Goal: Information Seeking & Learning: Learn about a topic

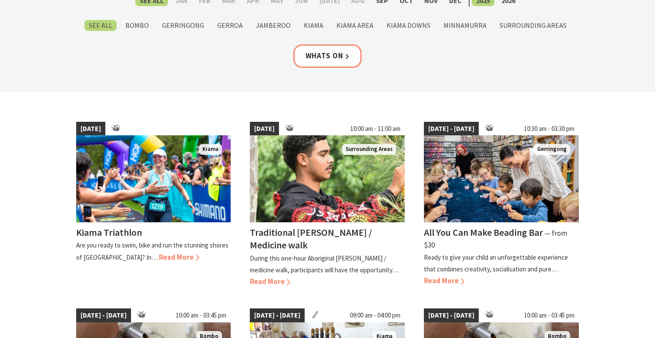
scroll to position [153, 0]
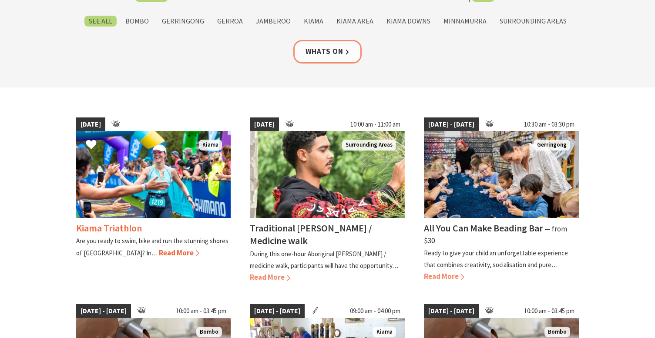
click at [159, 251] on span "Read More" at bounding box center [179, 253] width 40 height 10
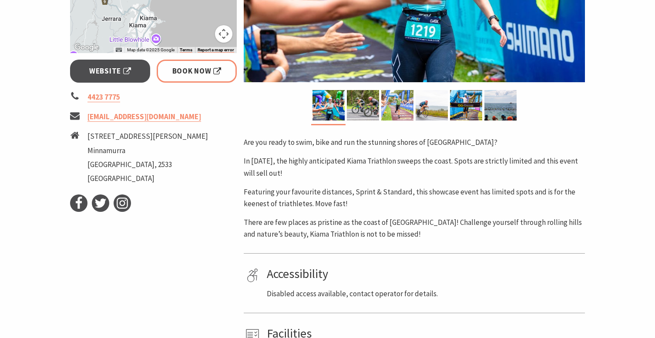
scroll to position [307, 0]
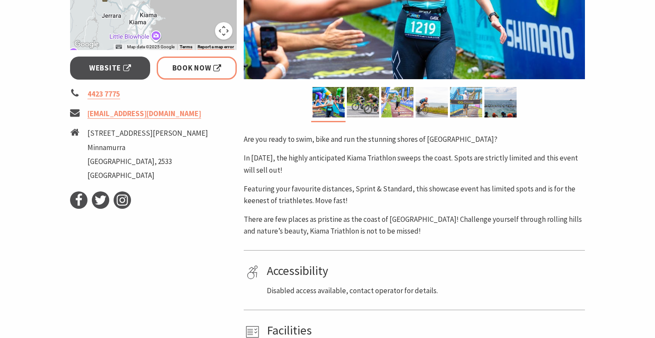
click at [457, 109] on img at bounding box center [466, 102] width 32 height 30
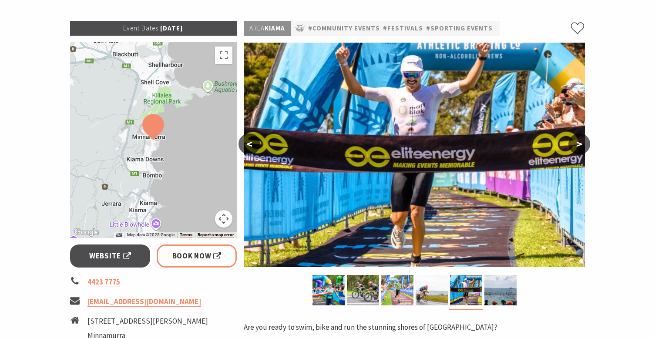
scroll to position [118, 0]
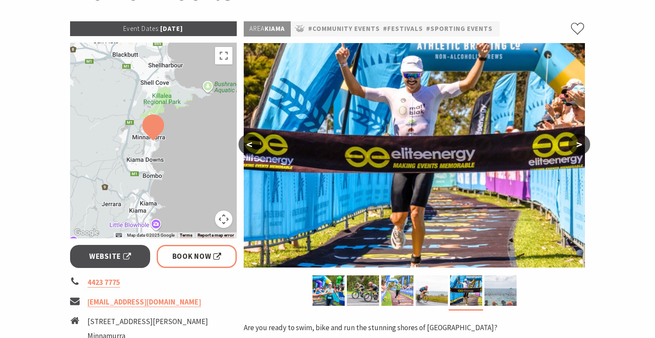
click at [503, 288] on img at bounding box center [500, 290] width 32 height 30
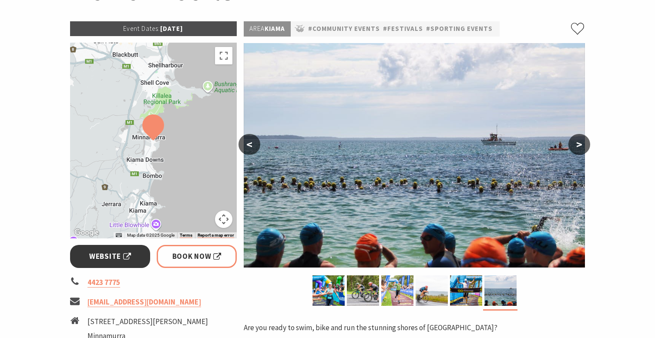
click at [116, 256] on span "Website" at bounding box center [110, 257] width 42 height 12
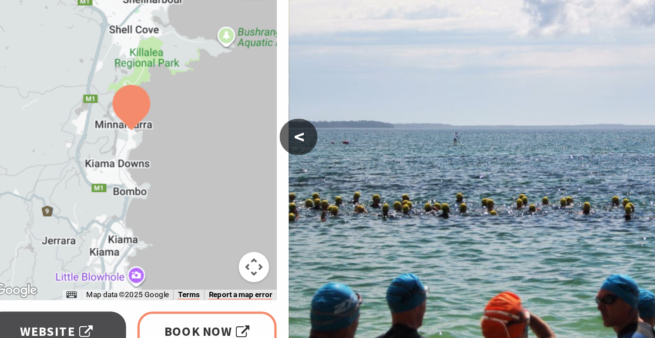
click at [221, 220] on button "Map camera controls" at bounding box center [223, 219] width 17 height 17
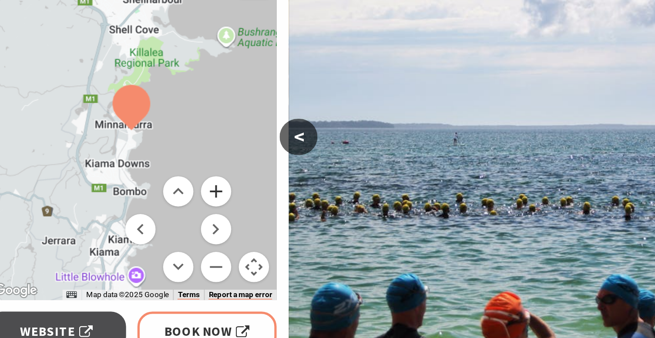
click at [203, 176] on button "Zoom in" at bounding box center [201, 175] width 17 height 17
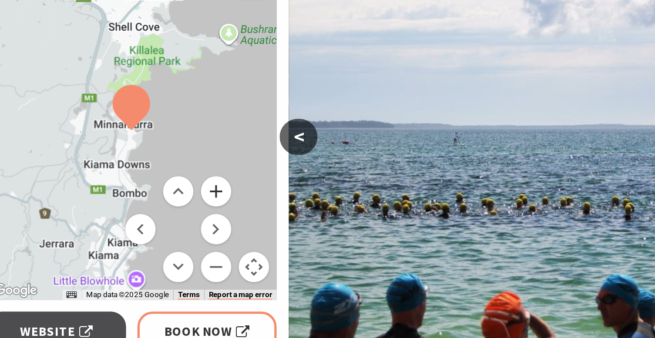
click at [203, 176] on button "Zoom in" at bounding box center [201, 175] width 17 height 17
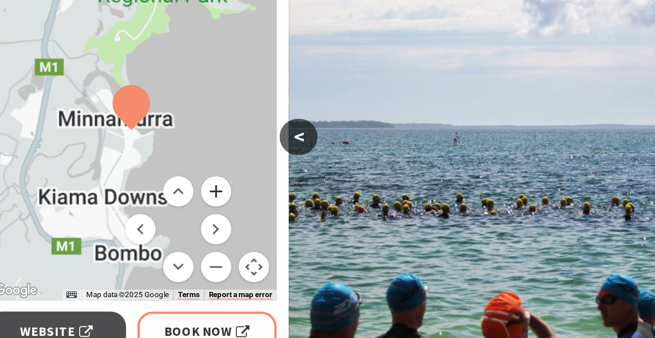
click at [203, 176] on button "Zoom in" at bounding box center [201, 175] width 17 height 17
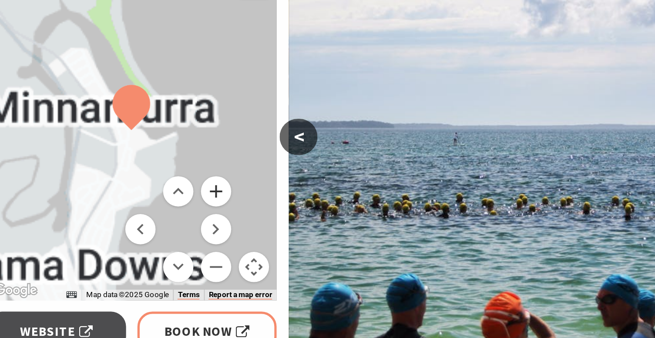
click at [203, 176] on button "Zoom in" at bounding box center [201, 175] width 17 height 17
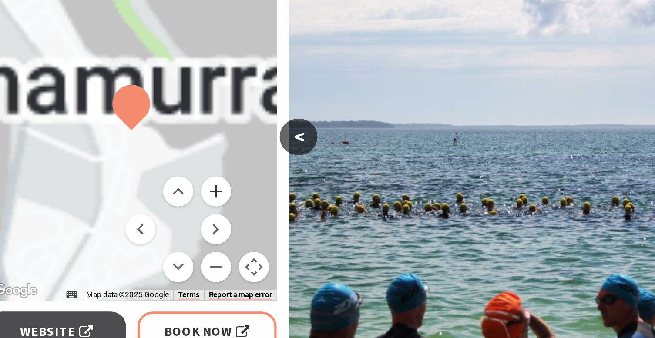
click at [203, 176] on button "Zoom in" at bounding box center [201, 175] width 17 height 17
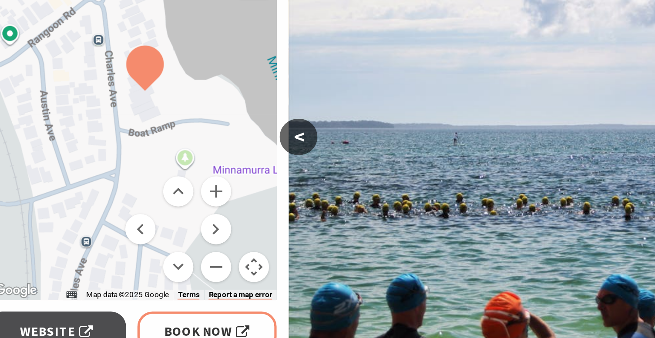
drag, startPoint x: 201, startPoint y: 137, endPoint x: 208, endPoint y: 114, distance: 24.8
click at [208, 114] on div at bounding box center [153, 141] width 167 height 196
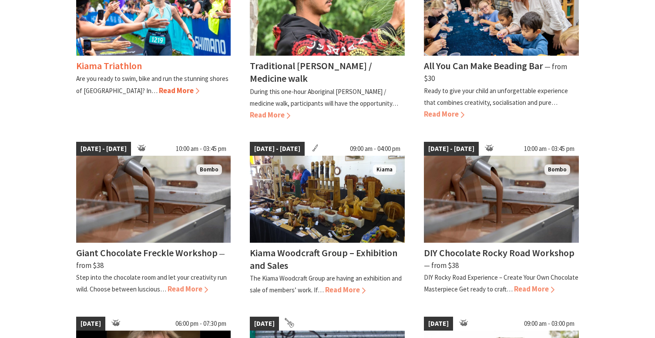
scroll to position [323, 0]
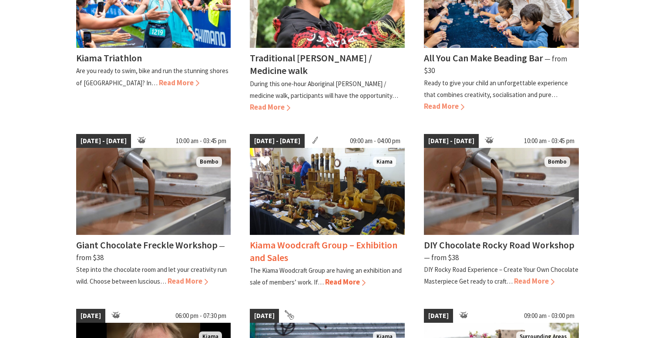
click at [358, 280] on span "Read More" at bounding box center [345, 282] width 40 height 10
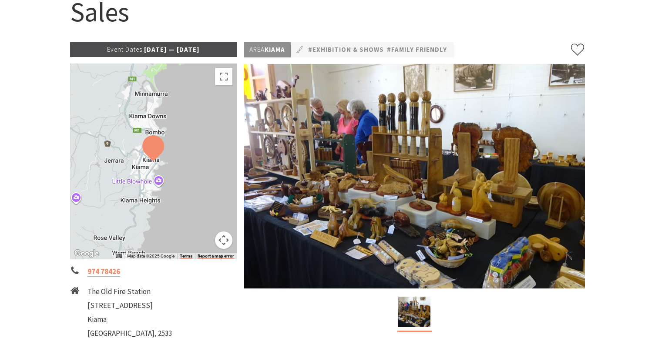
scroll to position [134, 0]
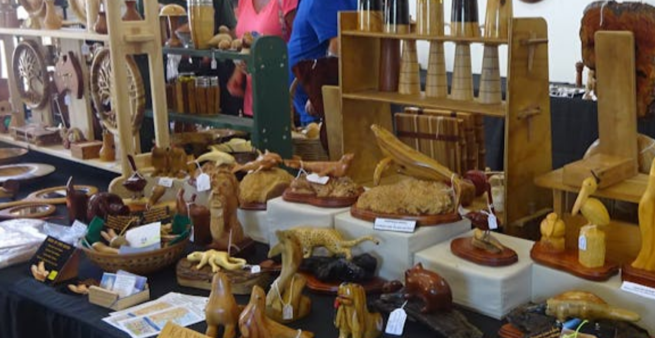
drag, startPoint x: 362, startPoint y: 182, endPoint x: 391, endPoint y: 183, distance: 28.7
click at [391, 183] on img at bounding box center [414, 174] width 341 height 224
drag, startPoint x: 395, startPoint y: 187, endPoint x: 362, endPoint y: 181, distance: 33.4
click at [362, 181] on img at bounding box center [414, 174] width 341 height 224
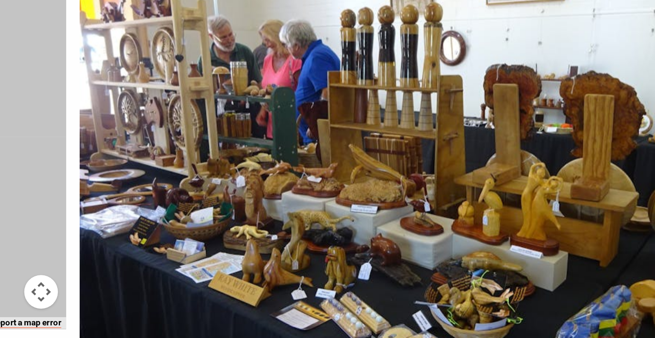
click at [362, 181] on img at bounding box center [414, 174] width 341 height 224
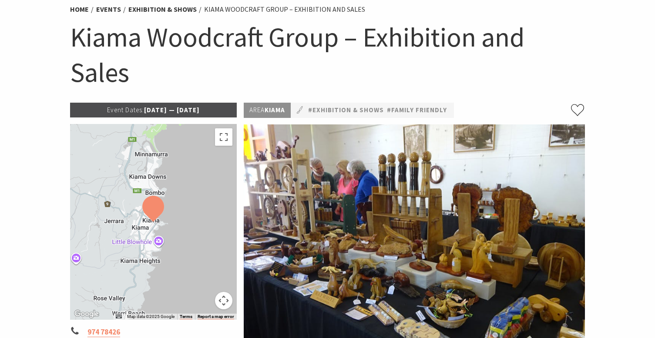
scroll to position [65, 0]
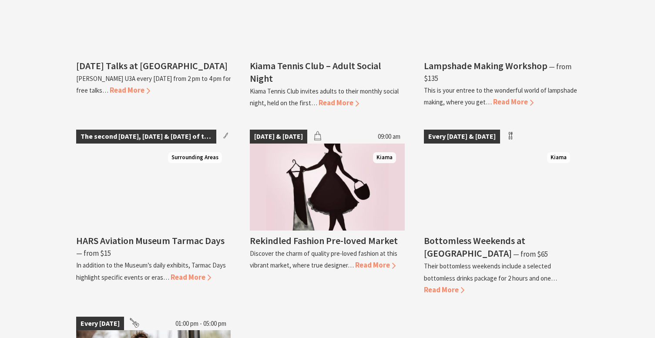
scroll to position [1691, 0]
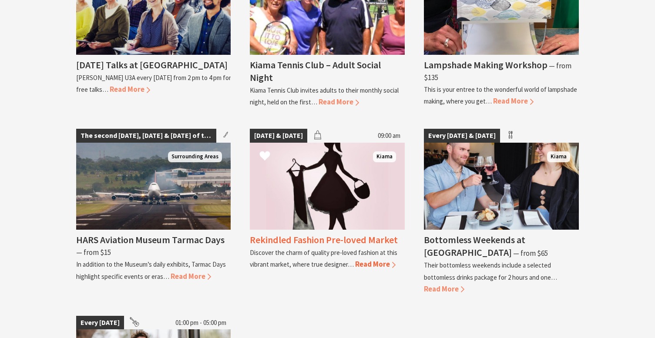
click at [375, 259] on span "Read More" at bounding box center [375, 264] width 40 height 10
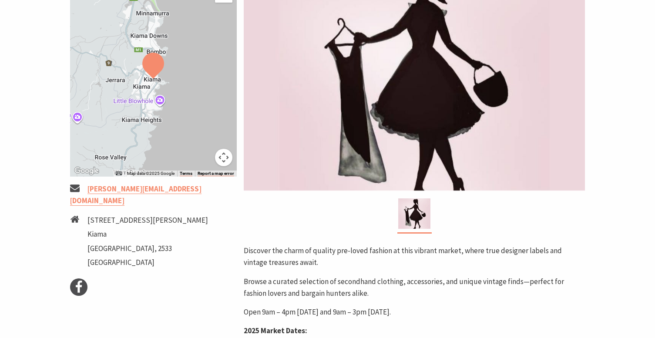
scroll to position [192, 0]
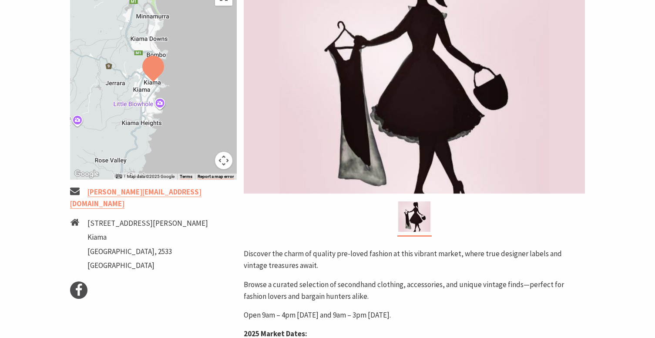
click at [221, 157] on button "Map camera controls" at bounding box center [223, 160] width 17 height 17
click at [202, 117] on button "Zoom in" at bounding box center [201, 116] width 17 height 17
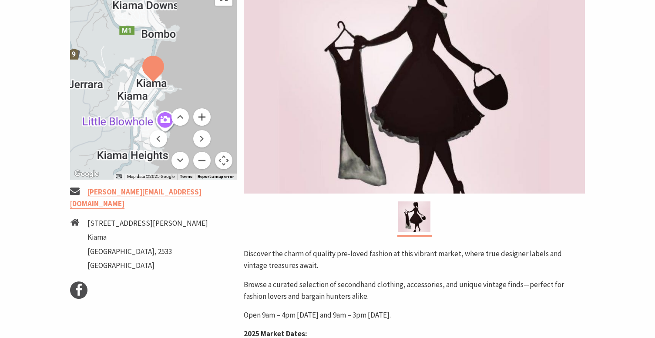
click at [202, 117] on button "Zoom in" at bounding box center [201, 116] width 17 height 17
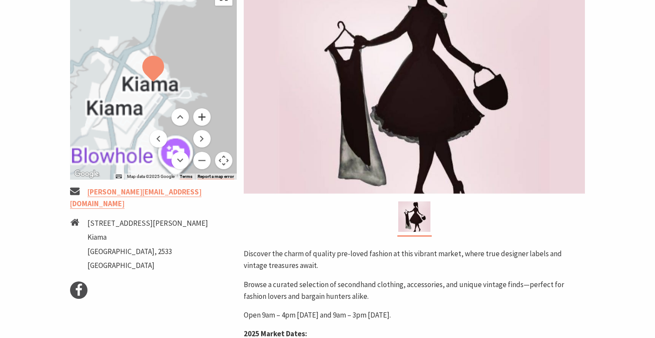
click at [202, 117] on button "Zoom in" at bounding box center [201, 116] width 17 height 17
